Goal: Task Accomplishment & Management: Manage account settings

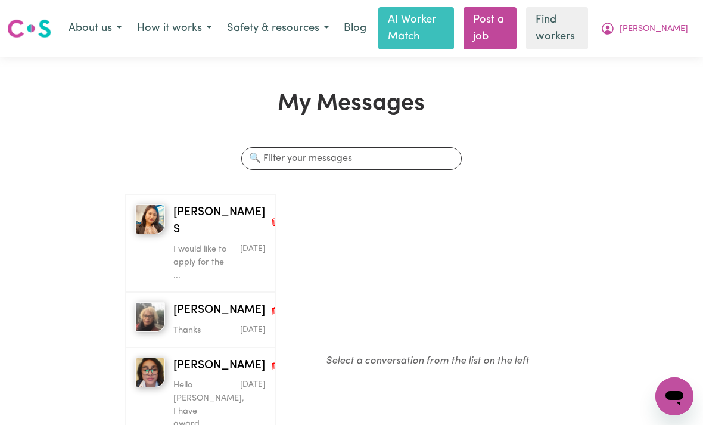
click at [196, 238] on div "I would like to apply for the ..." at bounding box center [203, 260] width 61 height 44
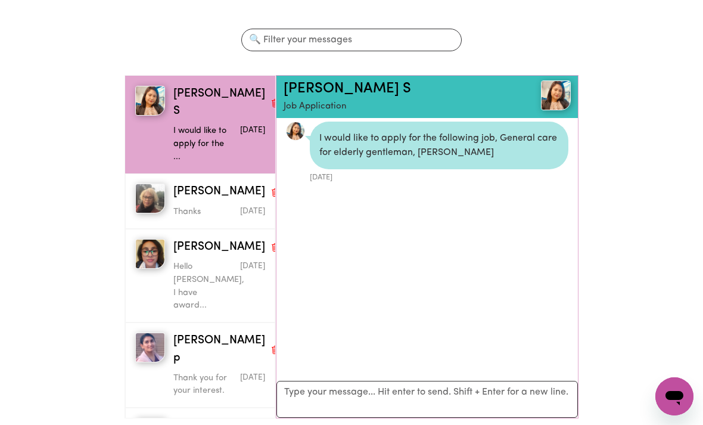
scroll to position [118, 0]
click at [451, 395] on textarea "Your reply" at bounding box center [428, 399] width 302 height 37
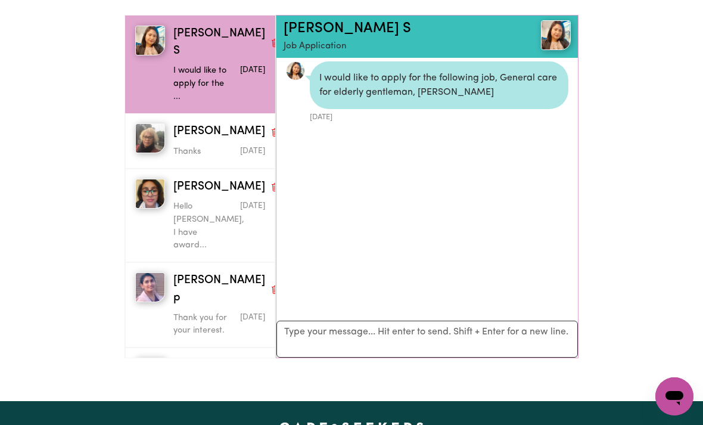
scroll to position [178, 0]
click at [427, 336] on textarea "Your reply" at bounding box center [428, 339] width 302 height 37
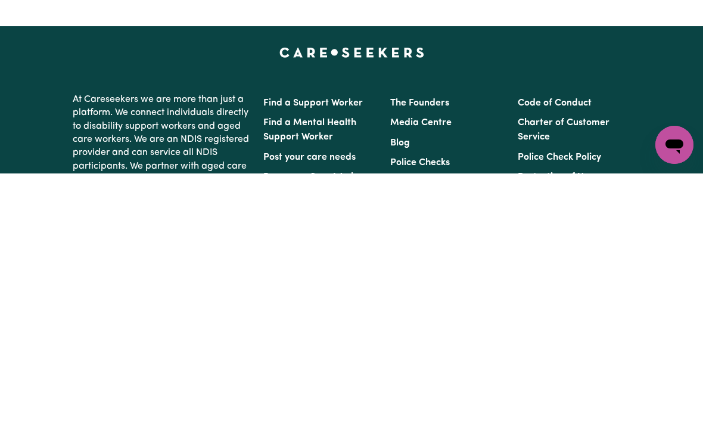
scroll to position [306, 0]
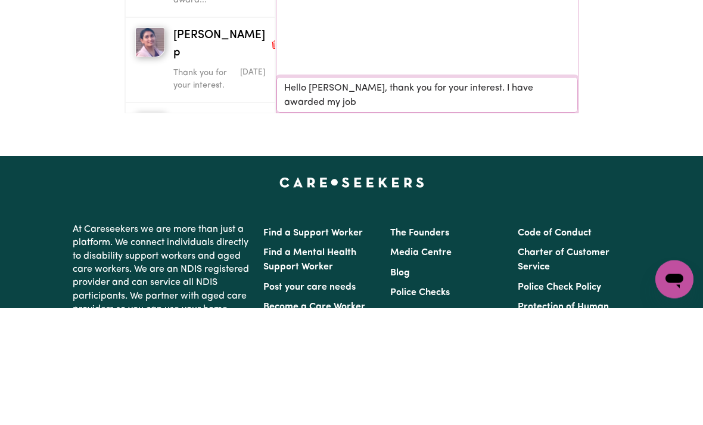
type textarea "Hello [PERSON_NAME], thank you for your interest. I have awarded my job."
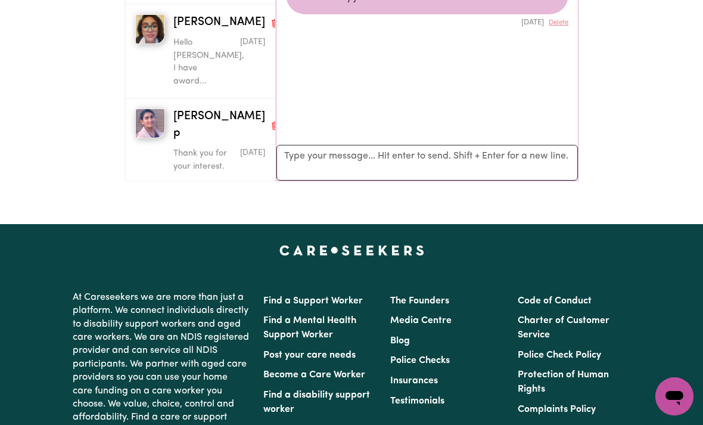
scroll to position [343, 0]
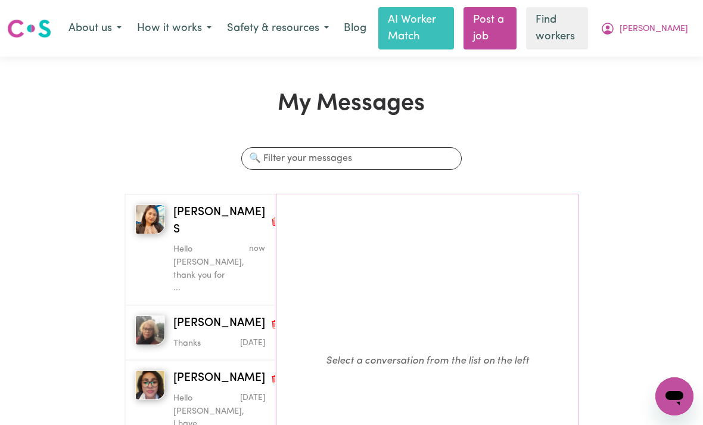
click at [615, 33] on icon "My Account" at bounding box center [608, 28] width 14 height 14
click at [637, 56] on link "My Dashboard" at bounding box center [648, 53] width 94 height 23
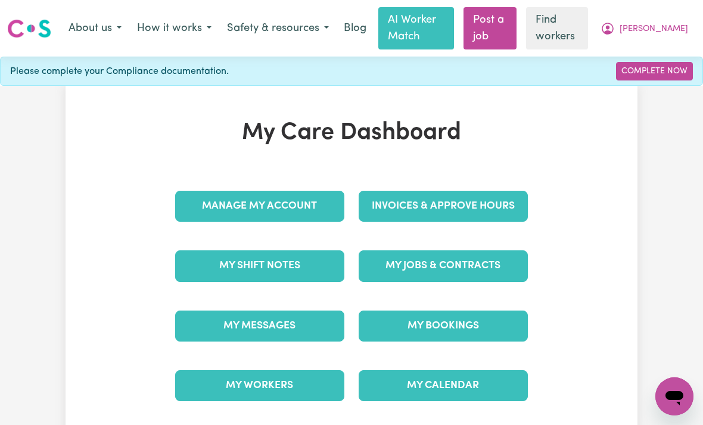
click at [96, 36] on button "About us" at bounding box center [95, 28] width 69 height 25
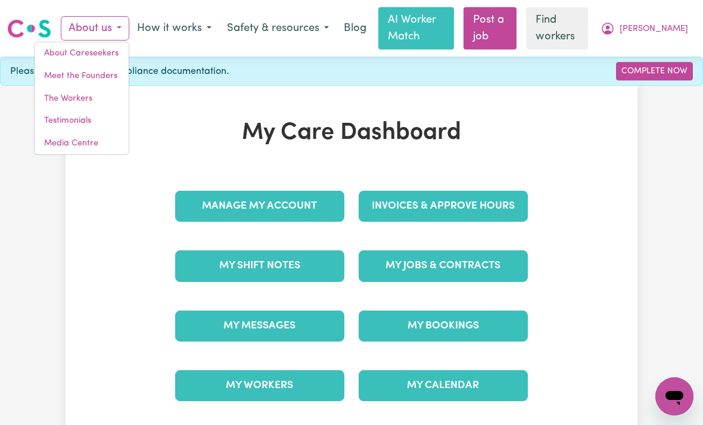
click at [74, 75] on link "Meet the Founders" at bounding box center [82, 76] width 94 height 23
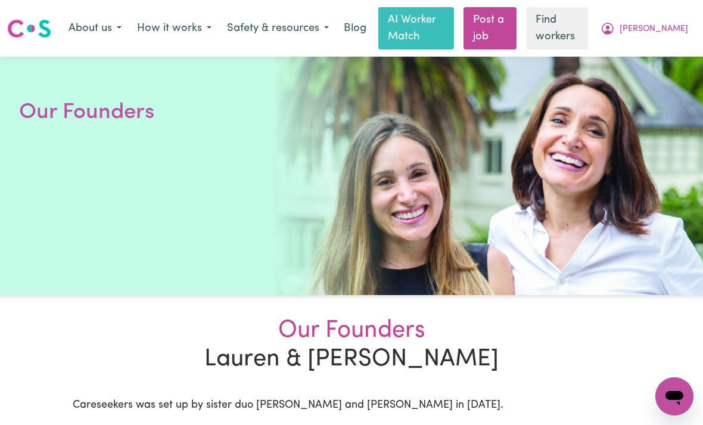
click at [661, 30] on span "[PERSON_NAME]" at bounding box center [654, 29] width 69 height 13
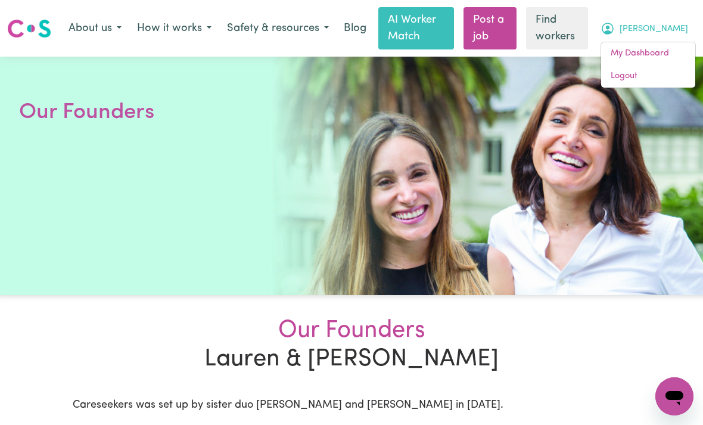
click at [628, 53] on link "My Dashboard" at bounding box center [648, 53] width 94 height 23
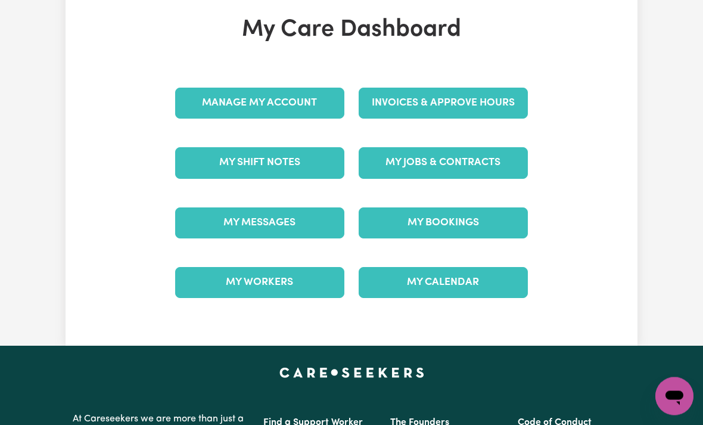
scroll to position [104, 0]
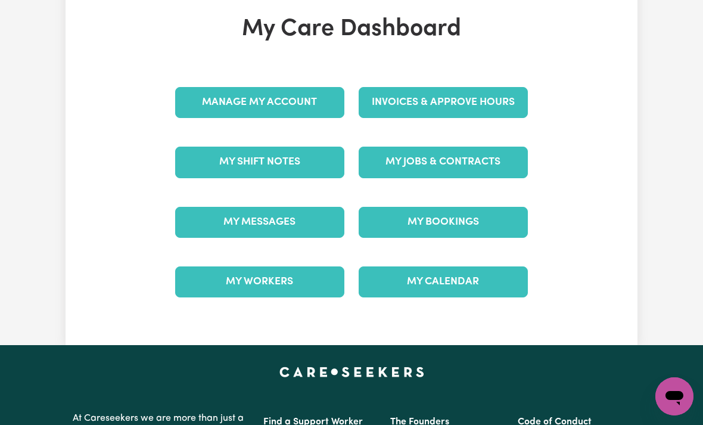
click at [404, 163] on link "My Jobs & Contracts" at bounding box center [443, 162] width 169 height 31
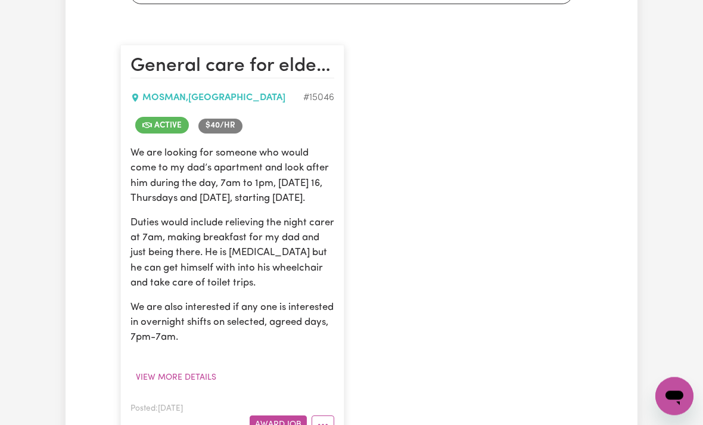
scroll to position [275, 0]
click at [156, 387] on button "View more details" at bounding box center [176, 377] width 91 height 18
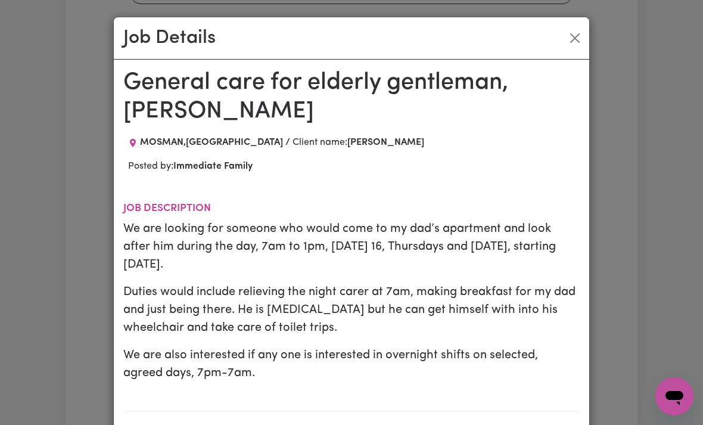
scroll to position [0, 0]
click at [47, 125] on div "Job Details General care for elderly gentleman, Mosman MOSMAN , New South Wales…" at bounding box center [351, 212] width 703 height 425
click at [576, 29] on button "Close" at bounding box center [575, 38] width 19 height 19
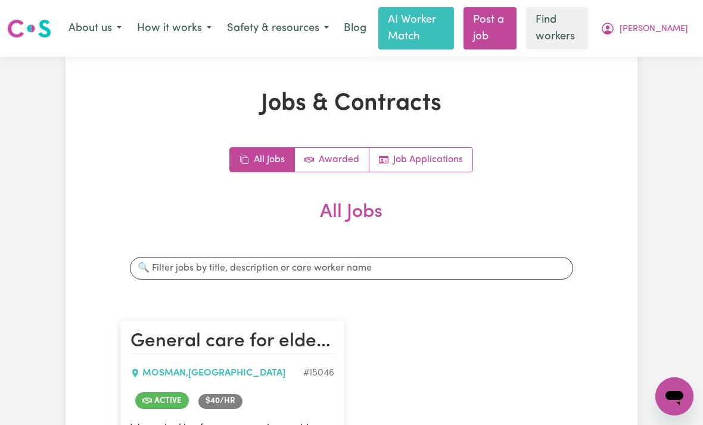
click at [670, 29] on span "[PERSON_NAME]" at bounding box center [654, 29] width 69 height 13
click at [637, 52] on link "My Dashboard" at bounding box center [648, 53] width 94 height 23
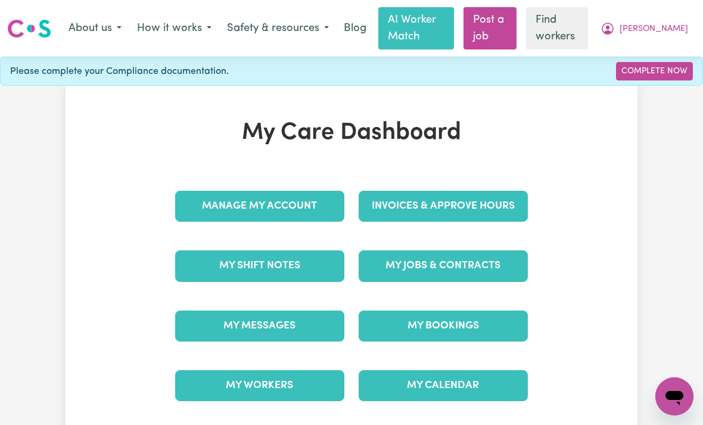
click at [230, 325] on link "My Messages" at bounding box center [259, 326] width 169 height 31
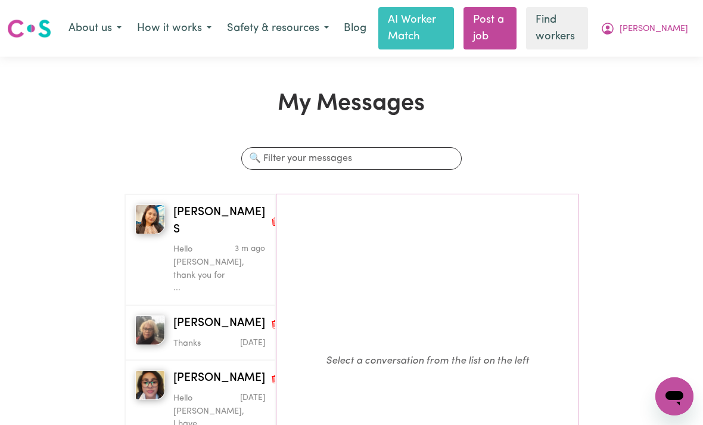
click at [197, 238] on div "Hello [PERSON_NAME], thank you for ..." at bounding box center [203, 266] width 61 height 56
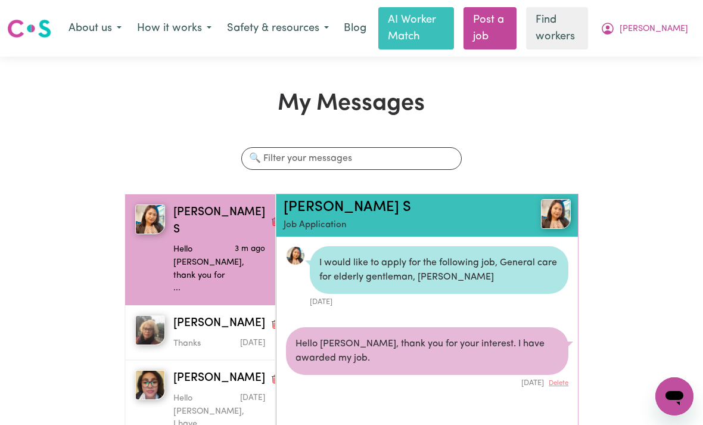
scroll to position [6, 0]
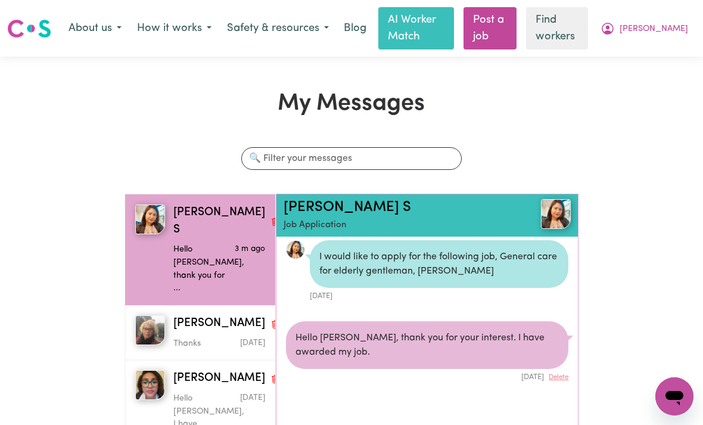
click at [314, 211] on link "[PERSON_NAME] S" at bounding box center [348, 207] width 128 height 14
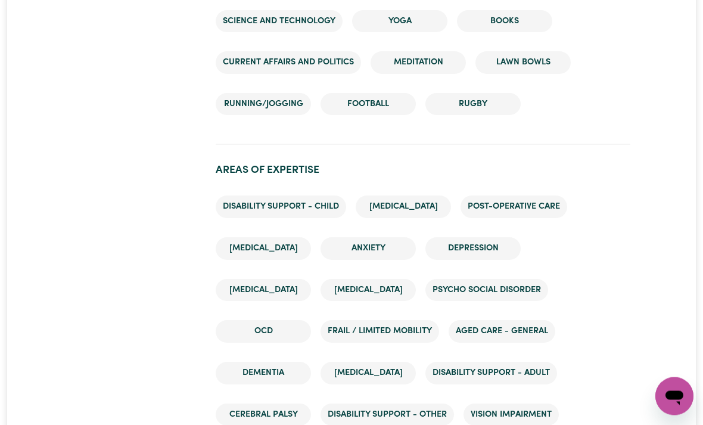
scroll to position [1856, 0]
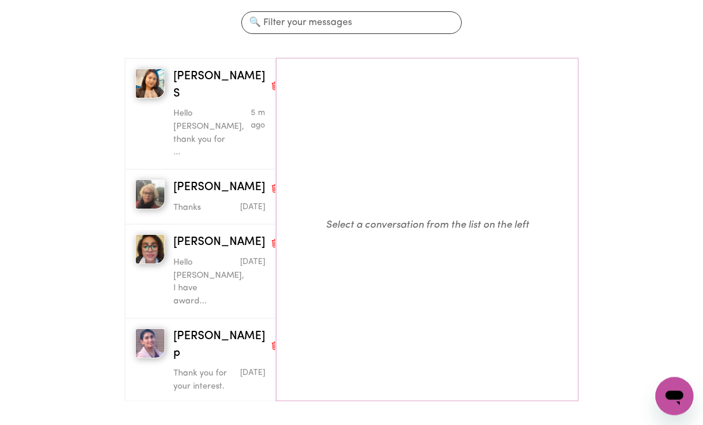
click at [185, 103] on div "Hello [PERSON_NAME], thank you for ..." at bounding box center [203, 131] width 61 height 56
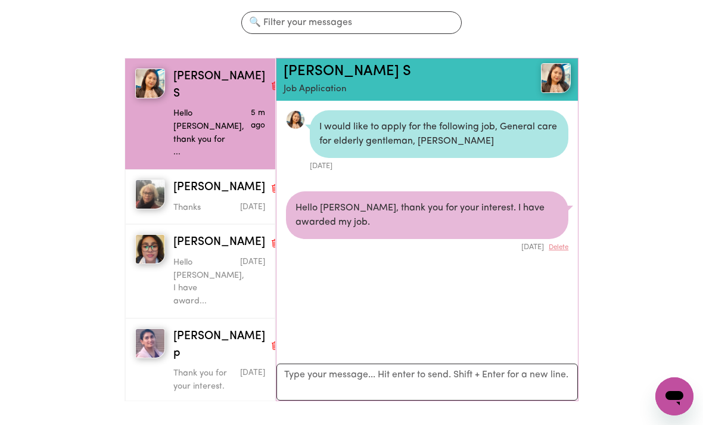
scroll to position [6, 0]
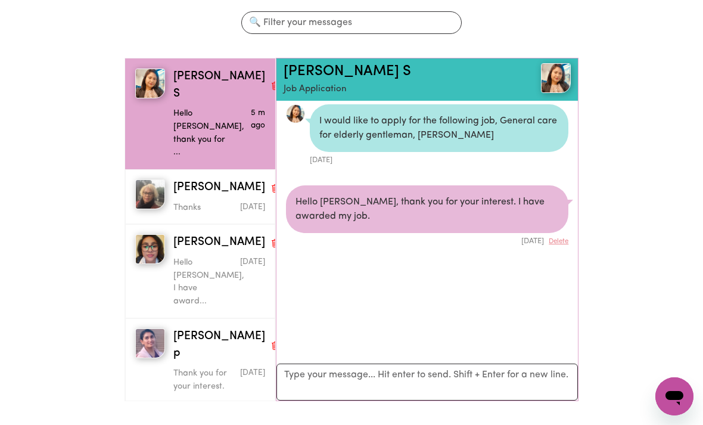
click at [187, 179] on span "[PERSON_NAME]" at bounding box center [219, 187] width 92 height 17
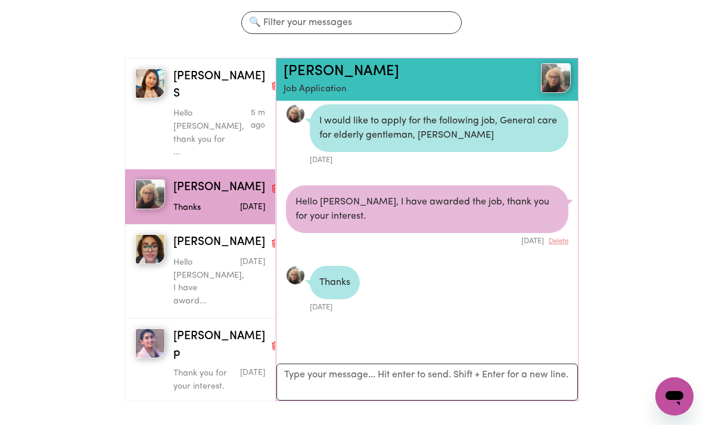
click at [294, 74] on link "[PERSON_NAME]" at bounding box center [342, 71] width 116 height 14
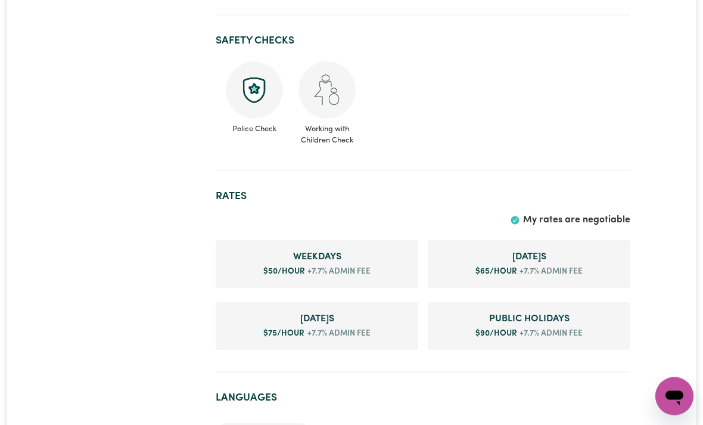
scroll to position [650, 0]
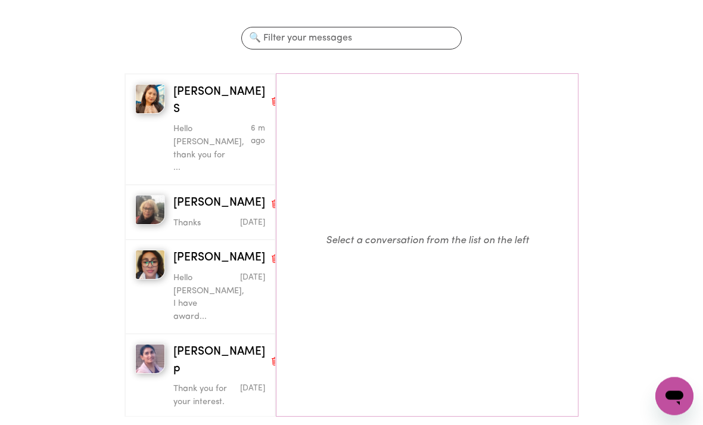
scroll to position [121, 0]
click at [193, 256] on span "[PERSON_NAME]" at bounding box center [219, 257] width 92 height 17
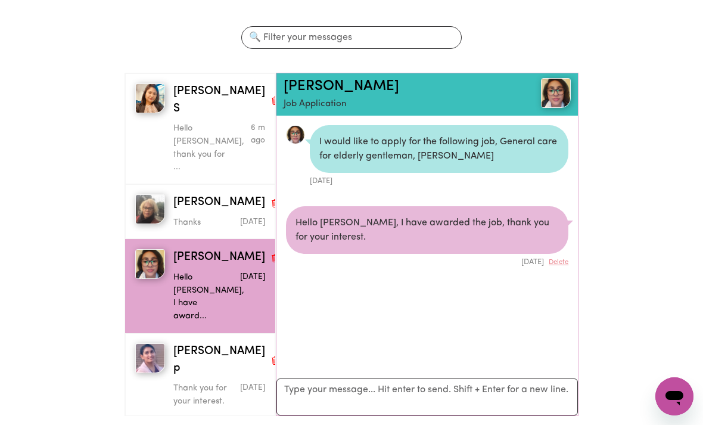
scroll to position [6, 0]
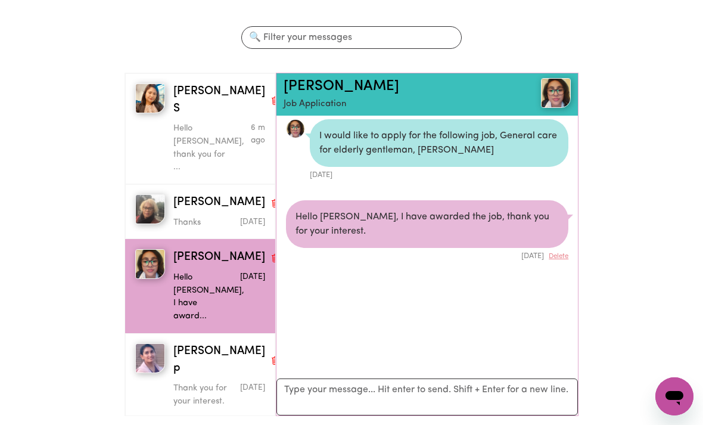
click at [292, 85] on link "[PERSON_NAME]" at bounding box center [342, 86] width 116 height 14
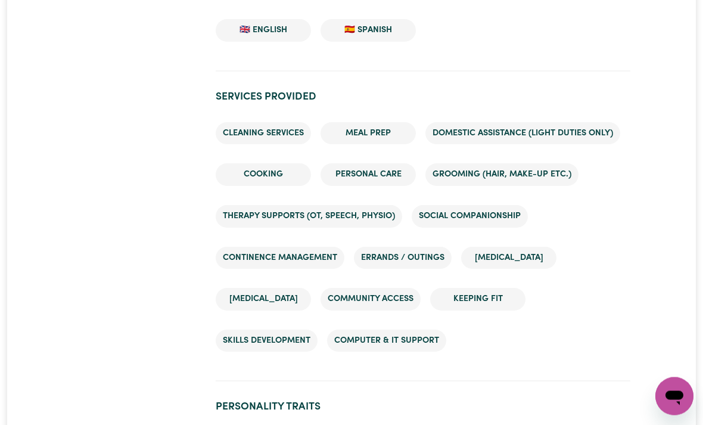
scroll to position [1066, 0]
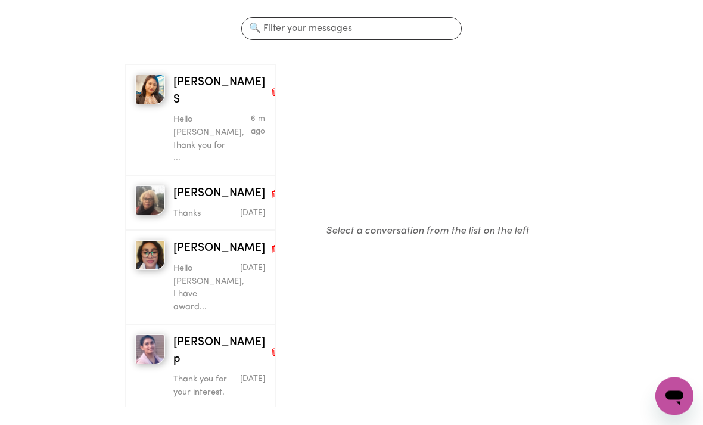
scroll to position [167, 0]
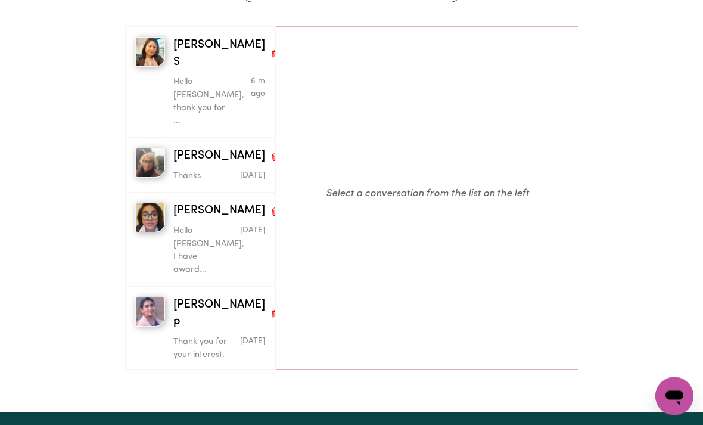
click at [181, 297] on span "[PERSON_NAME] p" at bounding box center [219, 314] width 92 height 35
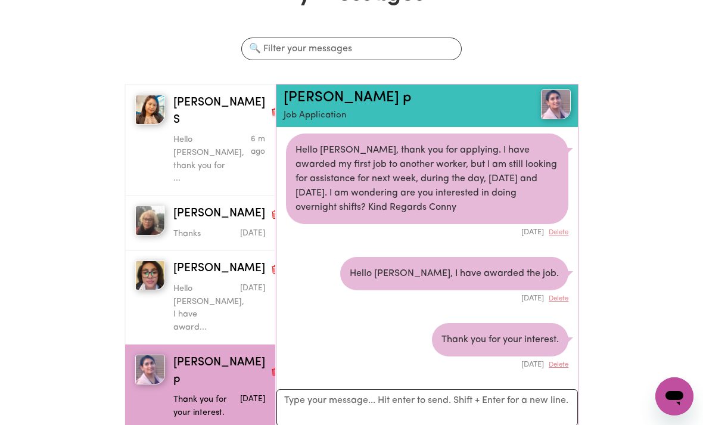
scroll to position [211, 0]
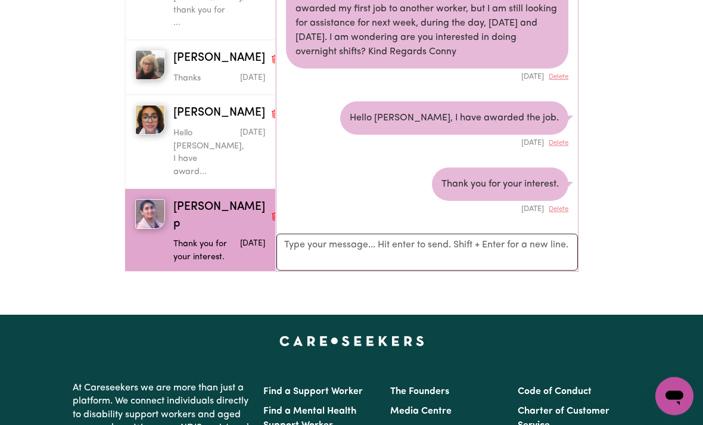
click at [182, 284] on span "[PERSON_NAME]" at bounding box center [219, 292] width 92 height 17
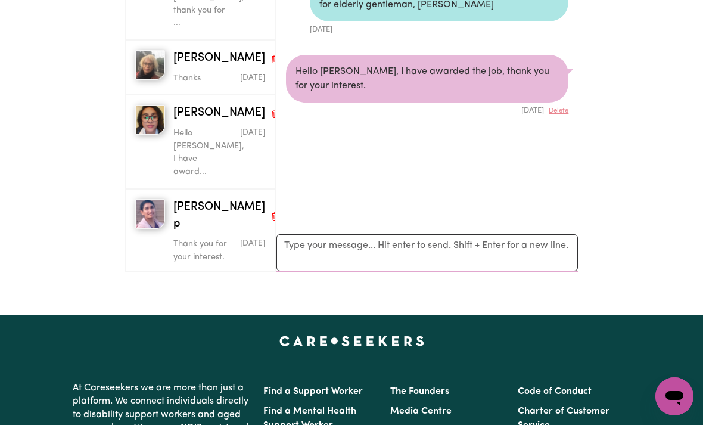
scroll to position [6, 0]
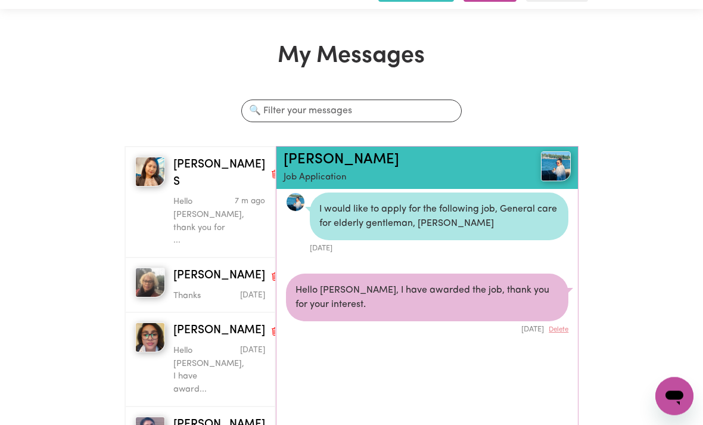
click at [303, 165] on link "[PERSON_NAME]" at bounding box center [342, 160] width 116 height 14
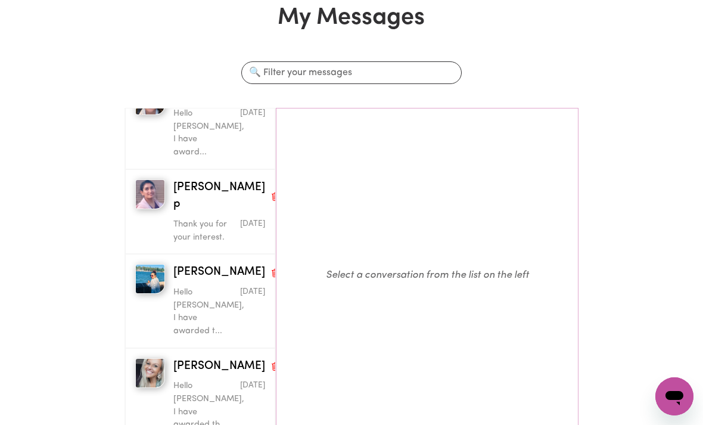
scroll to position [199, 0]
click at [189, 375] on div "Hello [PERSON_NAME], I have awarded th..." at bounding box center [203, 403] width 61 height 56
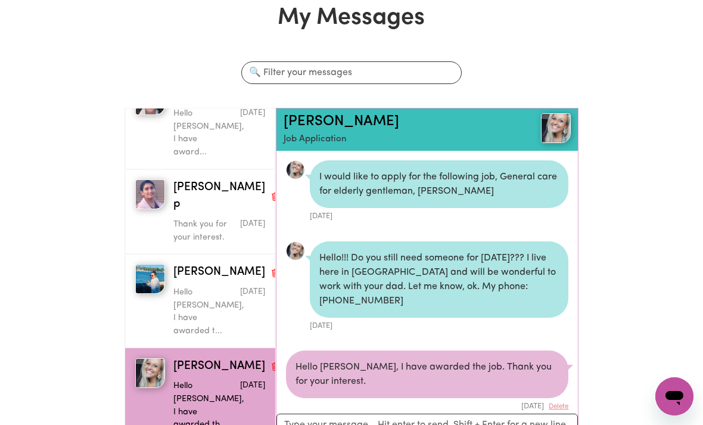
scroll to position [6, 0]
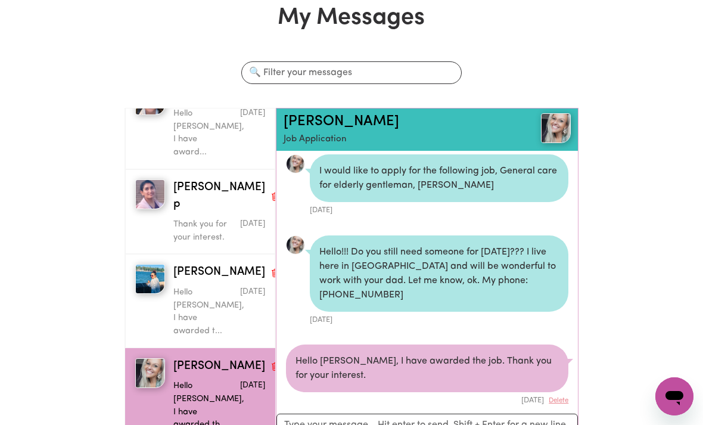
click at [183, 358] on span "[PERSON_NAME]" at bounding box center [219, 366] width 92 height 17
click at [297, 115] on link "[PERSON_NAME]" at bounding box center [342, 121] width 116 height 14
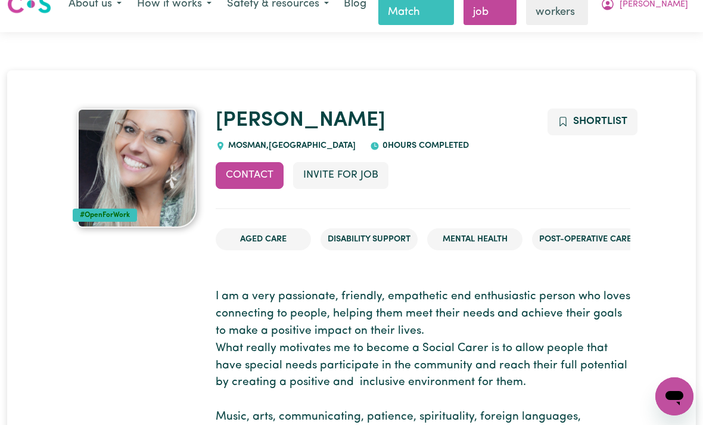
scroll to position [24, 0]
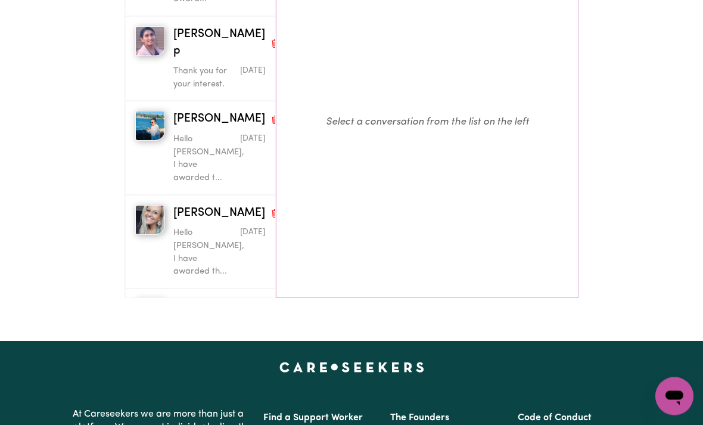
scroll to position [239, 0]
click at [193, 299] on span "[PERSON_NAME]" at bounding box center [219, 307] width 92 height 17
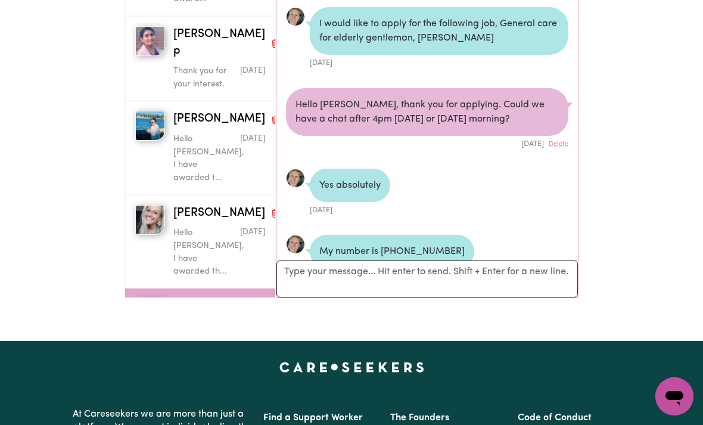
scroll to position [200, 0]
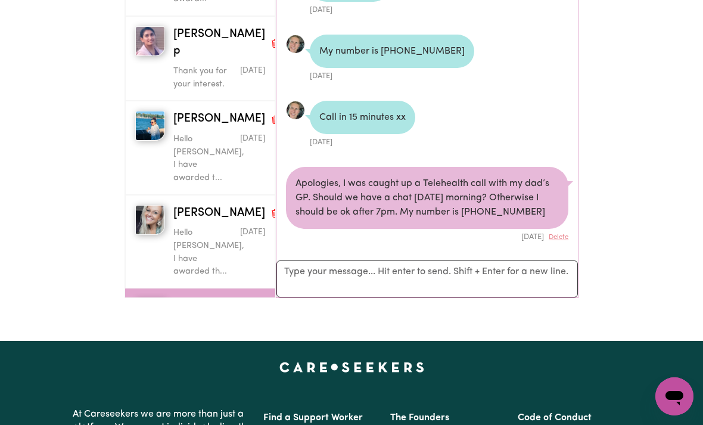
click at [192, 299] on span "[PERSON_NAME]" at bounding box center [219, 307] width 92 height 17
click at [189, 299] on span "[PERSON_NAME]" at bounding box center [219, 307] width 92 height 17
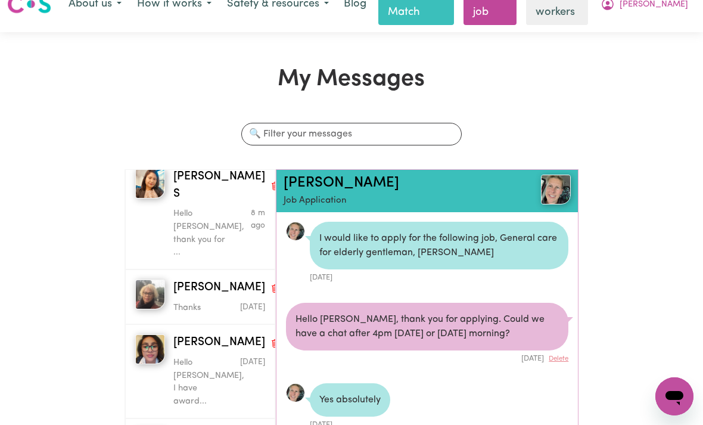
scroll to position [22, 0]
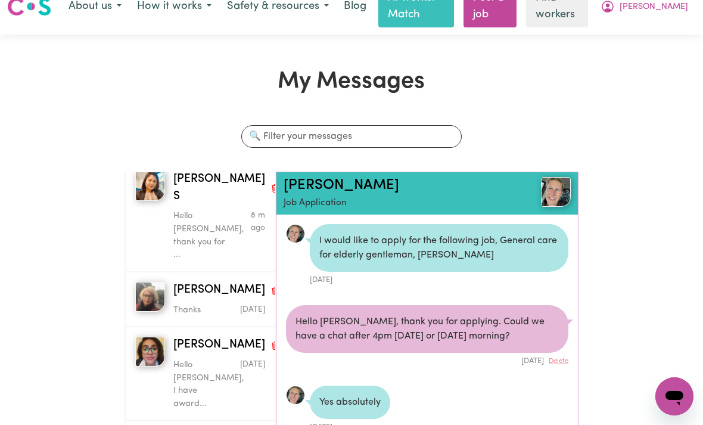
click at [315, 188] on link "[PERSON_NAME]" at bounding box center [342, 185] width 116 height 14
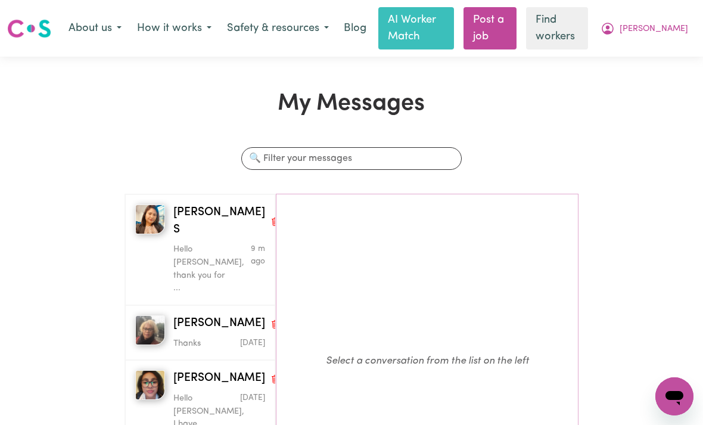
click at [671, 29] on span "[PERSON_NAME]" at bounding box center [654, 29] width 69 height 13
click at [637, 51] on link "My Dashboard" at bounding box center [648, 53] width 94 height 23
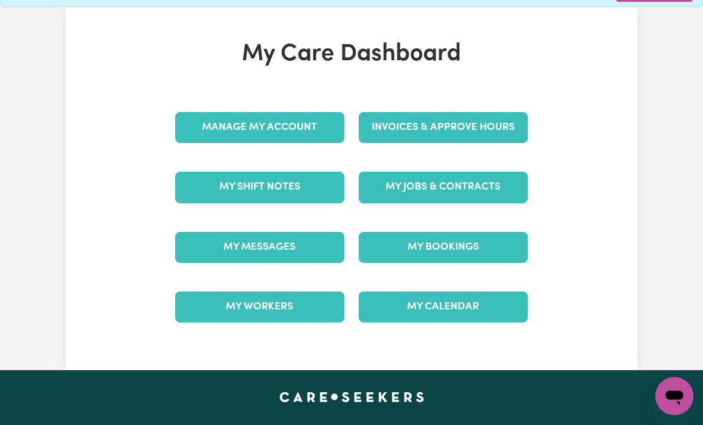
scroll to position [79, 0]
click at [392, 132] on link "Invoices & Approve Hours" at bounding box center [443, 127] width 169 height 31
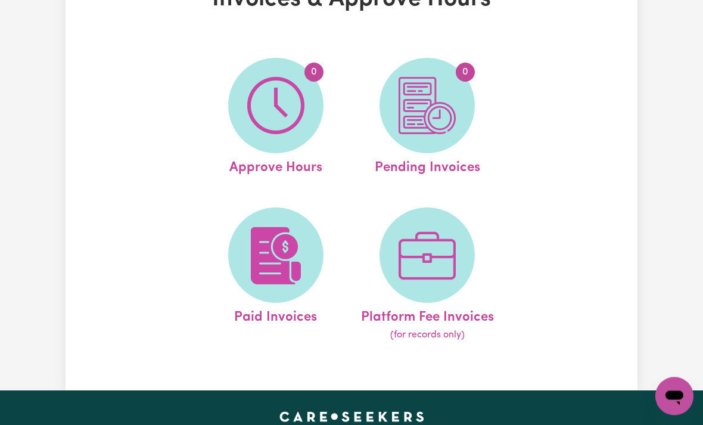
scroll to position [104, 0]
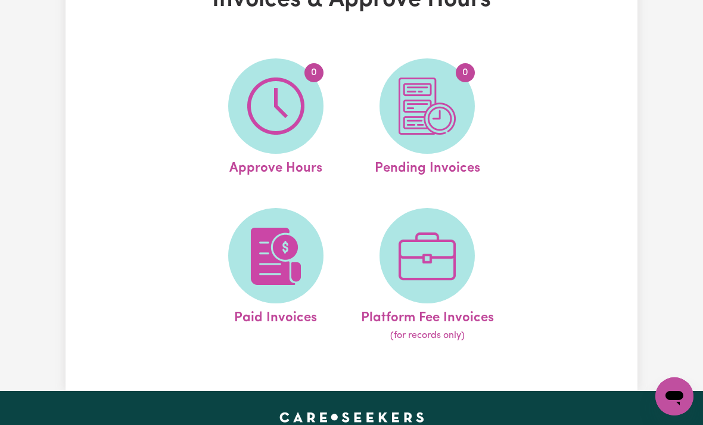
click at [256, 262] on img at bounding box center [275, 256] width 57 height 57
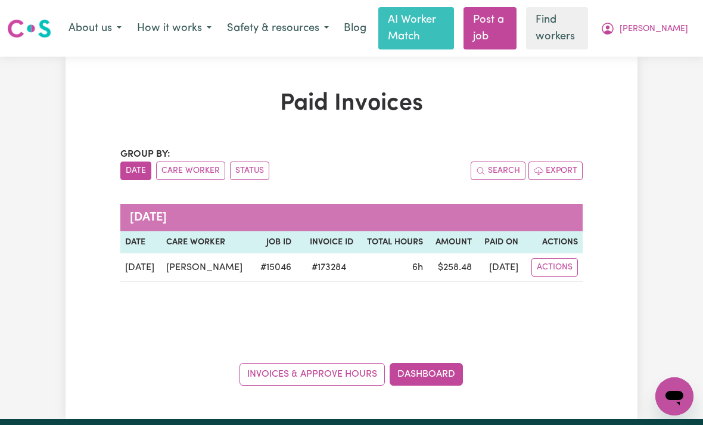
click at [675, 27] on span "[PERSON_NAME]" at bounding box center [654, 29] width 69 height 13
click at [652, 56] on link "My Dashboard" at bounding box center [648, 53] width 94 height 23
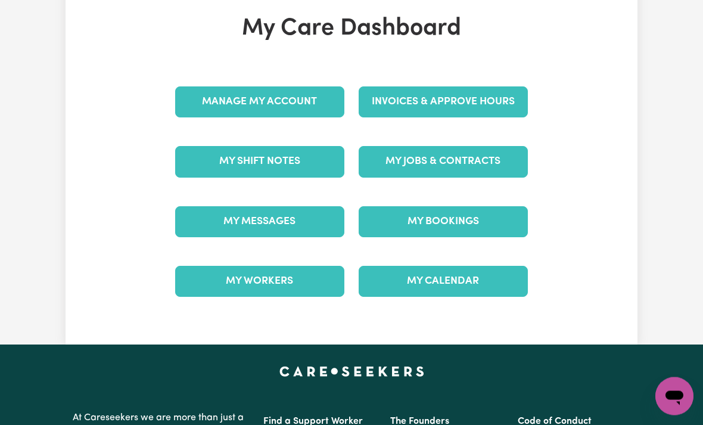
scroll to position [103, 0]
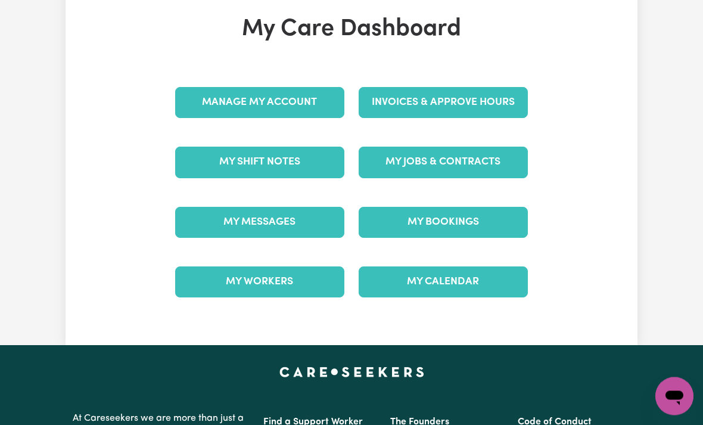
click at [429, 165] on link "My Jobs & Contracts" at bounding box center [443, 162] width 169 height 31
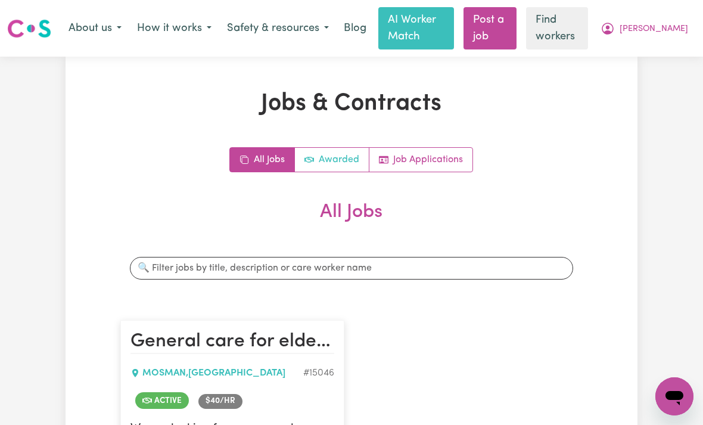
click at [324, 158] on link "Awarded" at bounding box center [332, 160] width 75 height 24
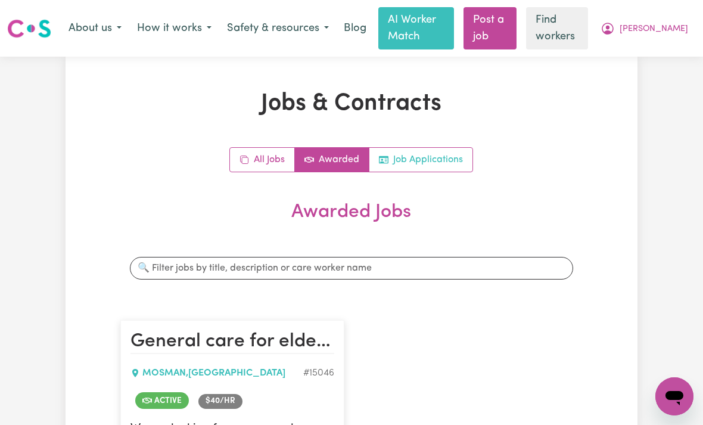
click at [424, 156] on link "Job Applications" at bounding box center [421, 160] width 103 height 24
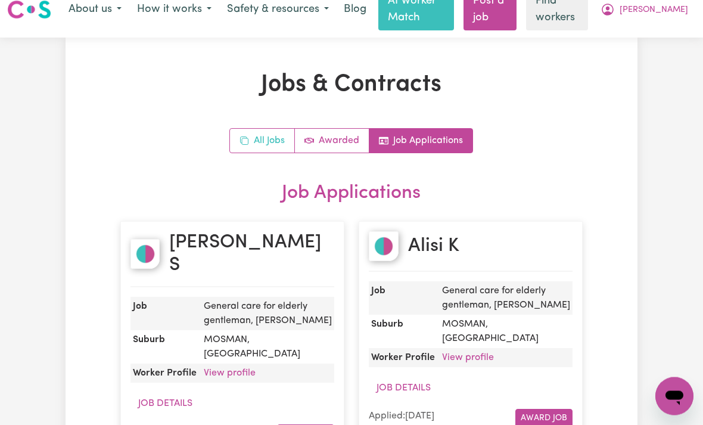
click at [263, 135] on link "All Jobs" at bounding box center [262, 141] width 65 height 24
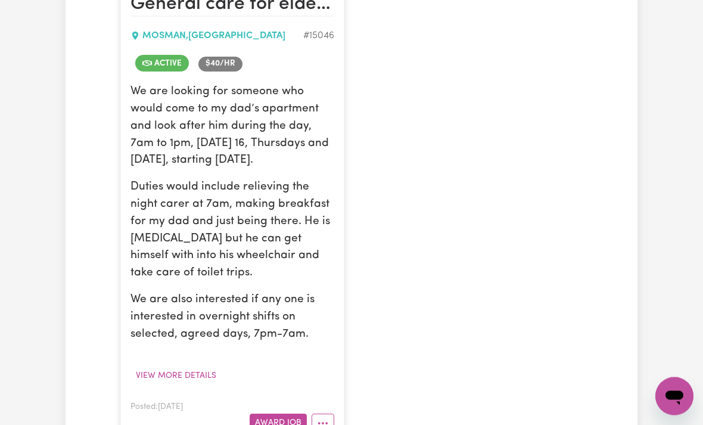
scroll to position [337, 0]
click at [328, 424] on icon "More options" at bounding box center [323, 423] width 12 height 12
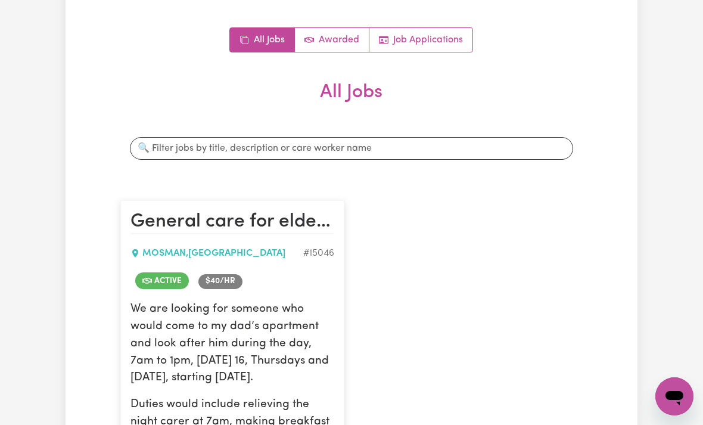
scroll to position [0, 0]
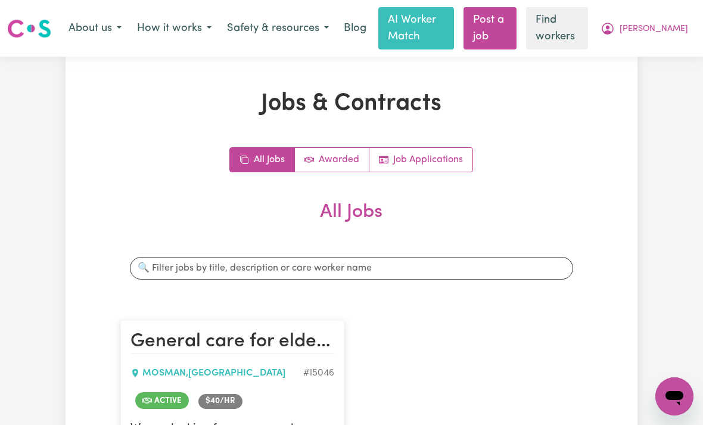
click at [170, 30] on button "How it works" at bounding box center [174, 28] width 90 height 25
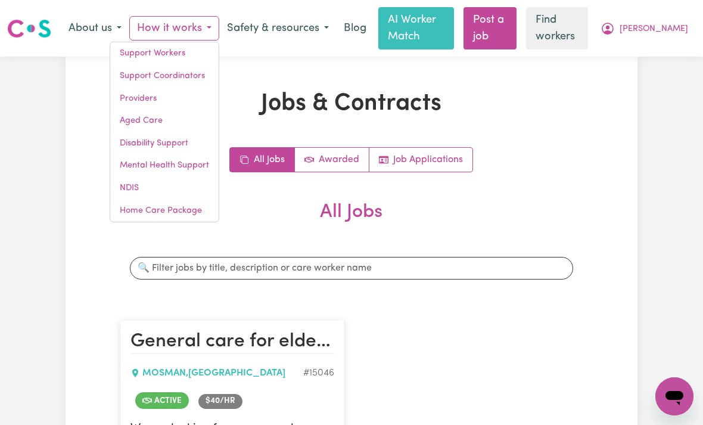
click at [126, 100] on link "Providers" at bounding box center [164, 99] width 108 height 23
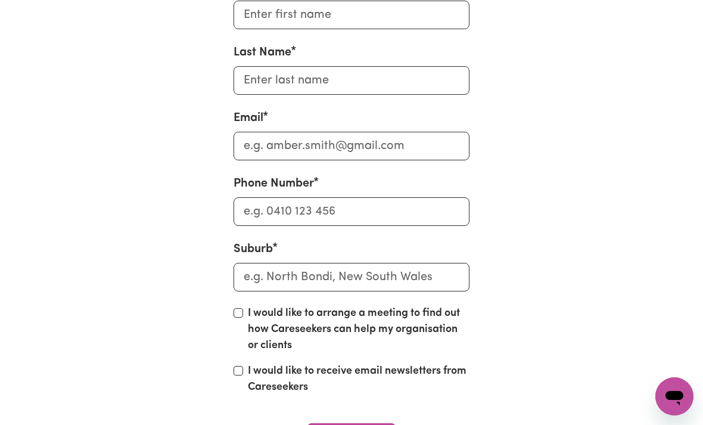
scroll to position [4091, 0]
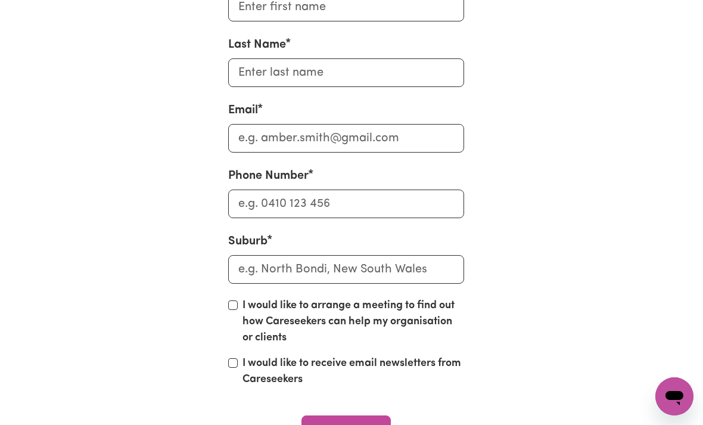
scroll to position [4117, 5]
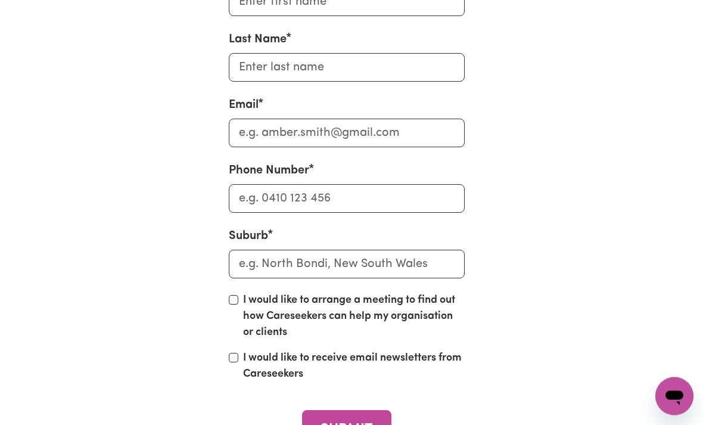
scroll to position [4069, 5]
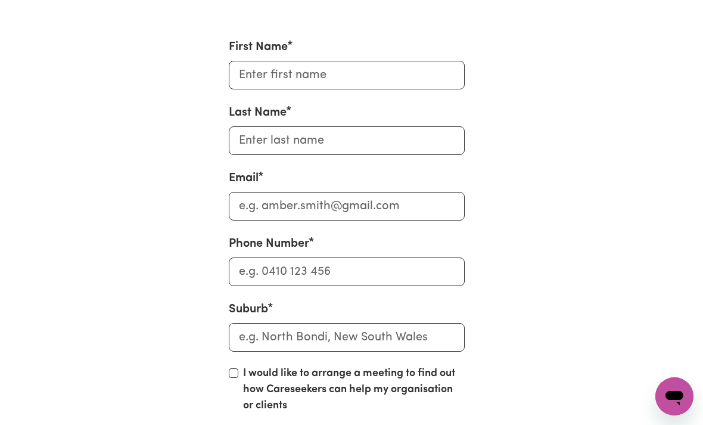
scroll to position [4067, 5]
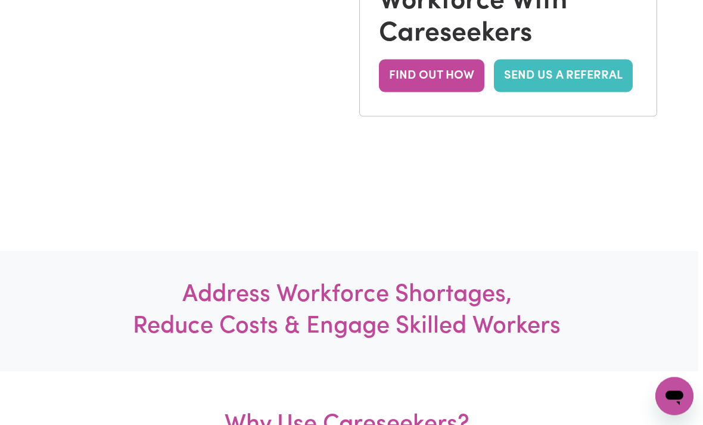
scroll to position [0, 5]
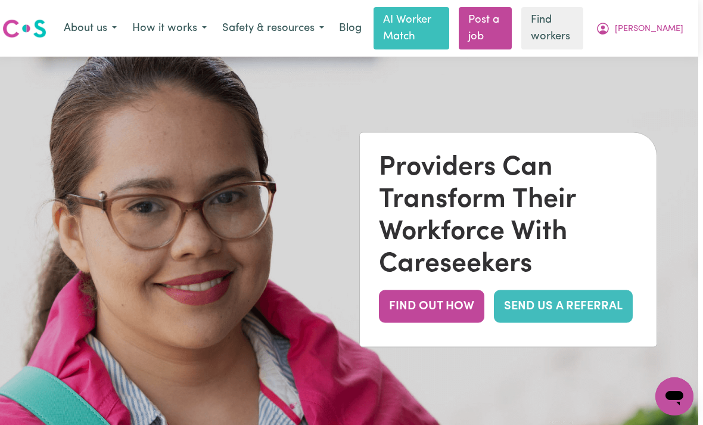
click at [663, 28] on span "[PERSON_NAME]" at bounding box center [649, 29] width 69 height 13
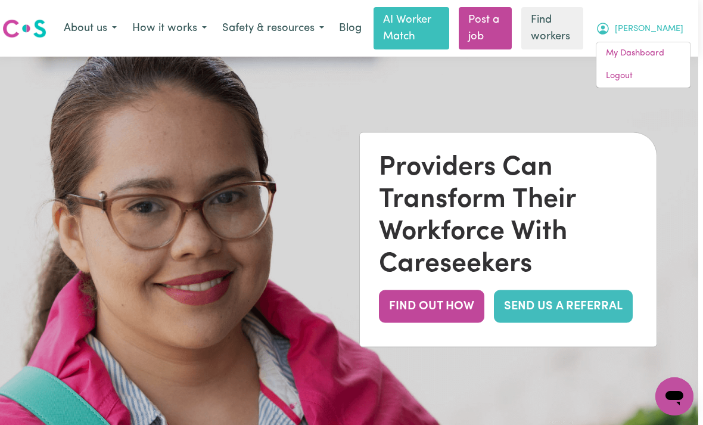
click at [642, 55] on link "My Dashboard" at bounding box center [644, 53] width 94 height 23
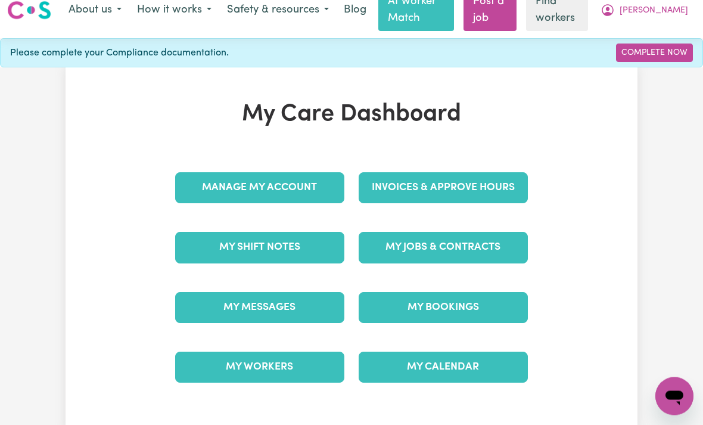
scroll to position [15, 0]
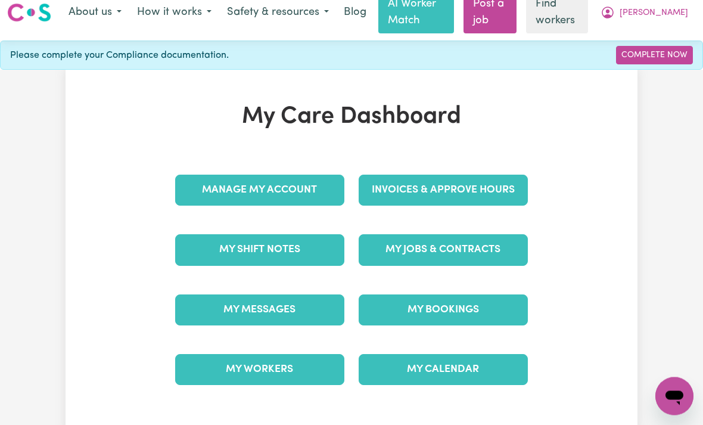
click at [225, 252] on link "My Shift Notes" at bounding box center [259, 250] width 169 height 31
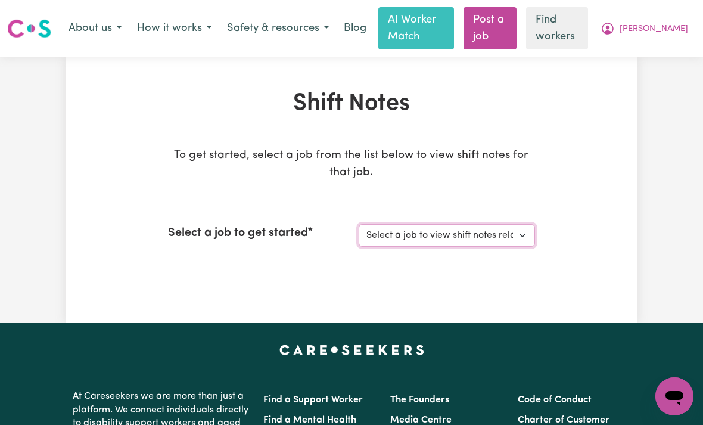
click at [393, 238] on select "Select a job to view shift notes related to it... [Paul] General care for elder…" at bounding box center [447, 235] width 176 height 23
select select "15046"
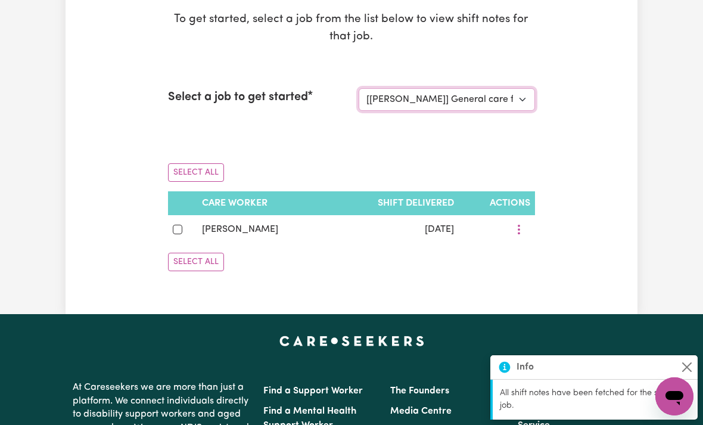
scroll to position [139, 0]
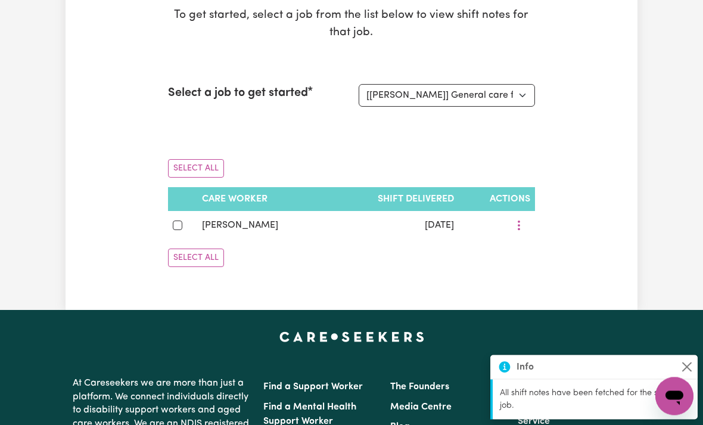
click at [227, 224] on span "Michelle Moss" at bounding box center [240, 226] width 76 height 10
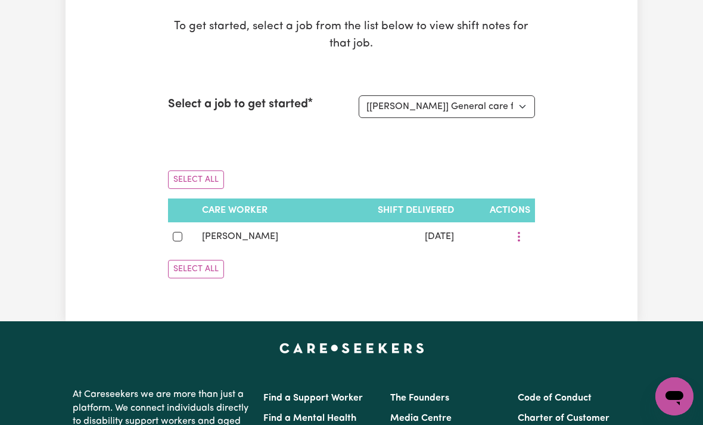
scroll to position [128, 0]
click at [516, 235] on icon "More options" at bounding box center [519, 237] width 12 height 12
click at [571, 262] on span "View Shift Note" at bounding box center [567, 264] width 65 height 10
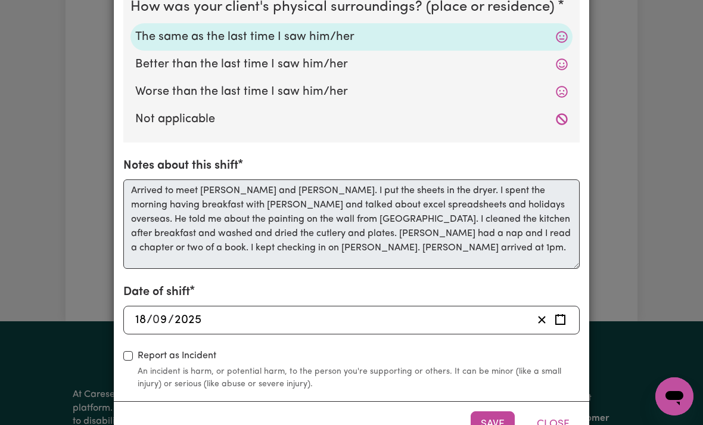
scroll to position [396, 0]
click at [544, 421] on button "Close" at bounding box center [553, 425] width 53 height 26
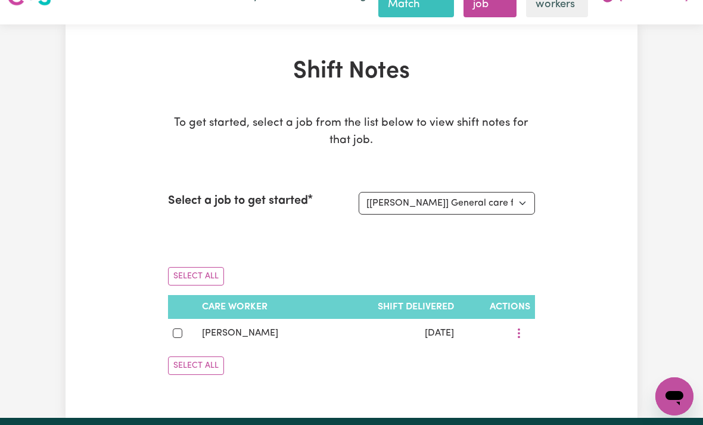
scroll to position [0, 0]
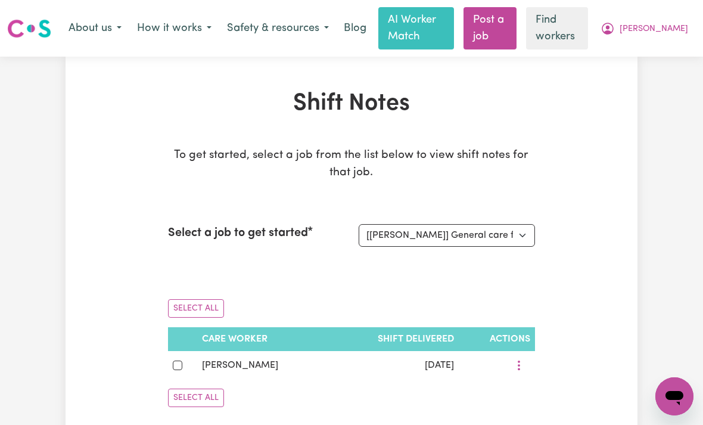
click at [672, 30] on span "[PERSON_NAME]" at bounding box center [654, 29] width 69 height 13
click at [650, 57] on link "My Dashboard" at bounding box center [648, 53] width 94 height 23
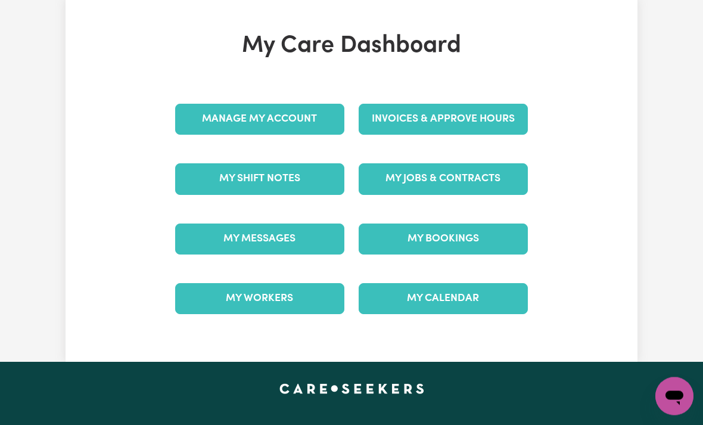
scroll to position [89, 0]
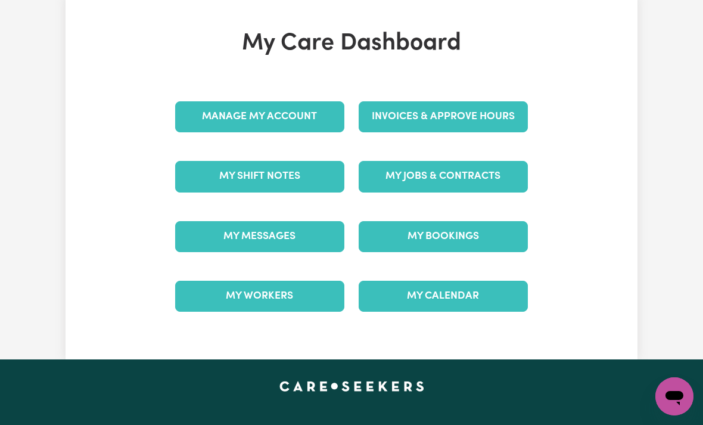
click at [433, 243] on link "My Bookings" at bounding box center [443, 236] width 169 height 31
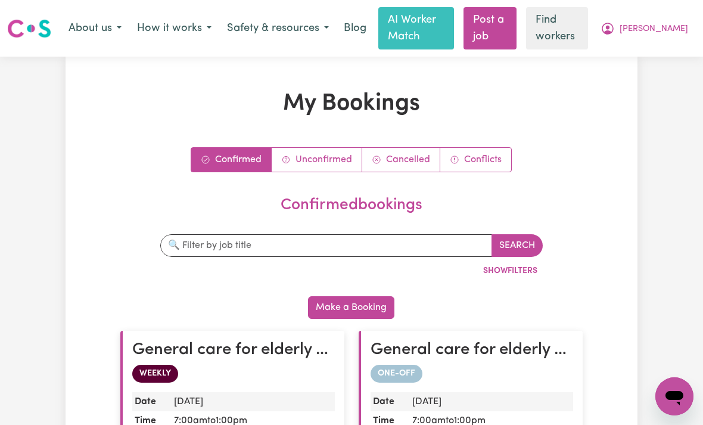
click at [675, 33] on span "[PERSON_NAME]" at bounding box center [654, 29] width 69 height 13
click at [661, 58] on link "My Dashboard" at bounding box center [648, 53] width 94 height 23
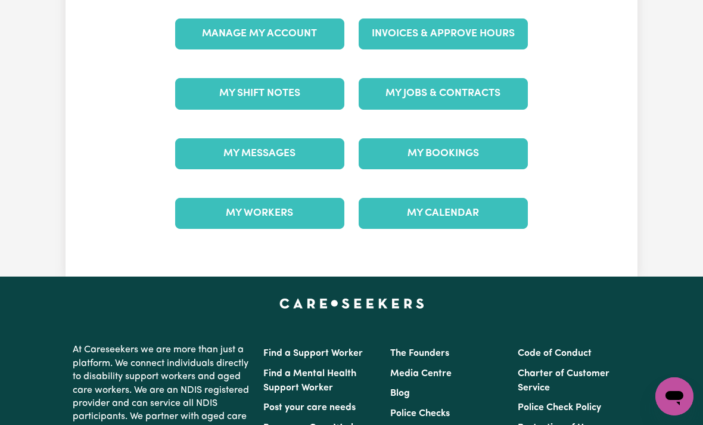
scroll to position [181, 0]
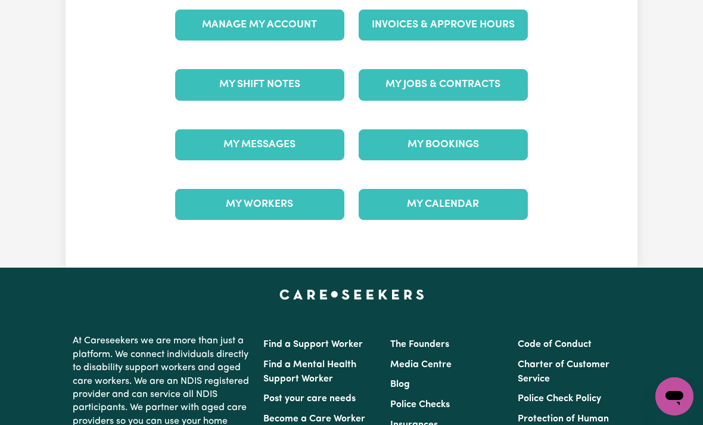
click at [423, 209] on link "My Calendar" at bounding box center [443, 204] width 169 height 31
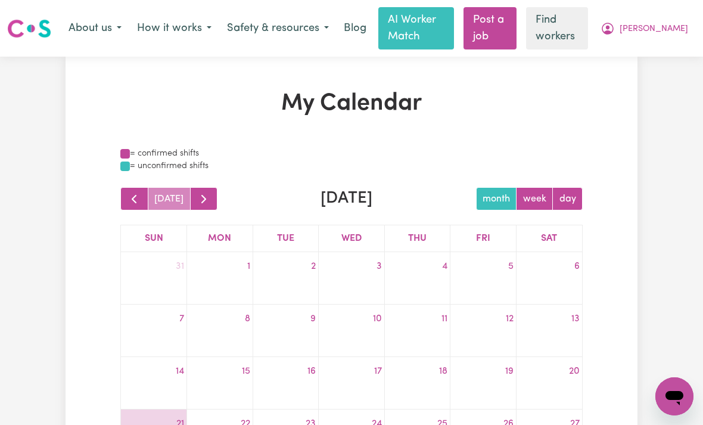
click at [672, 31] on span "[PERSON_NAME]" at bounding box center [654, 29] width 69 height 13
click at [647, 55] on link "My Dashboard" at bounding box center [648, 53] width 94 height 23
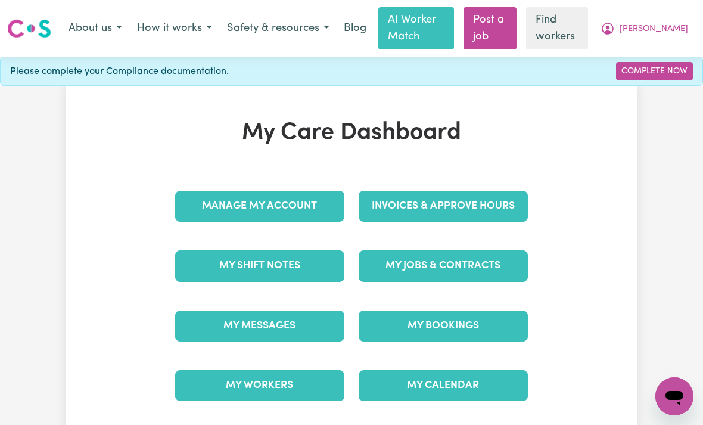
click at [669, 64] on link "Complete Now" at bounding box center [654, 71] width 77 height 18
